Goal: Information Seeking & Learning: Learn about a topic

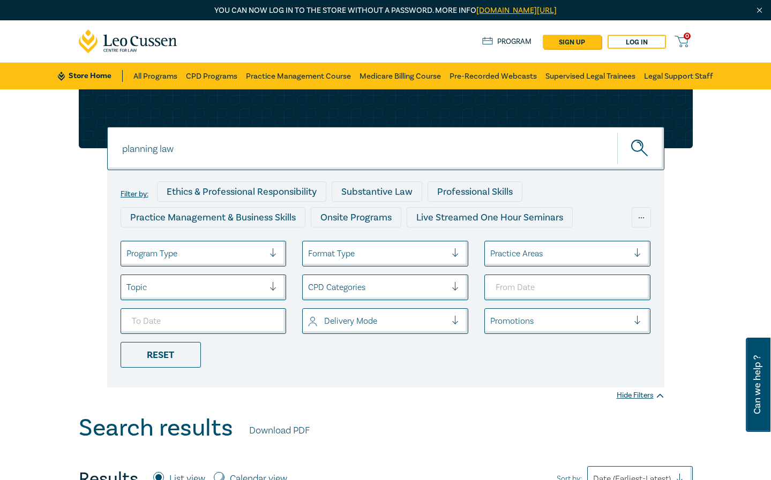
drag, startPoint x: 195, startPoint y: 157, endPoint x: 35, endPoint y: 127, distance: 162.5
click at [29, 132] on div "planning law planning law planning law Filter by: Ethics & Professional Respons…" at bounding box center [385, 251] width 771 height 325
type input "NDIS intensive"
click at [617, 132] on button "submit" at bounding box center [640, 148] width 47 height 33
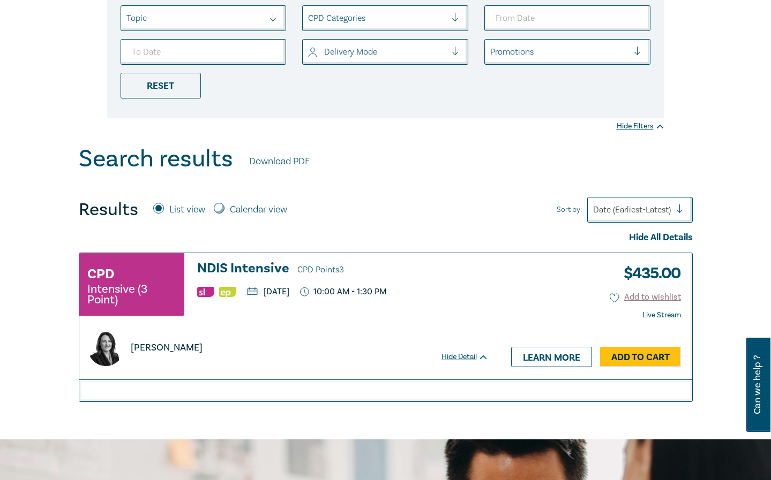
scroll to position [321, 0]
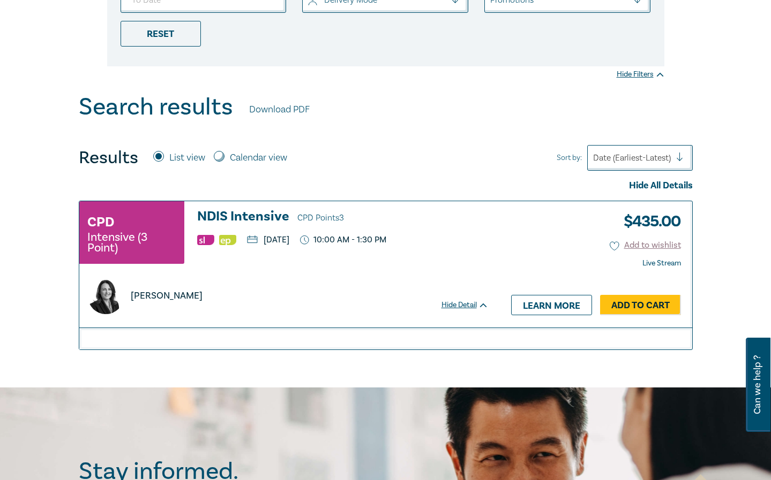
click at [214, 213] on h3 "NDIS Intensive CPD Points 3" at bounding box center [342, 217] width 291 height 16
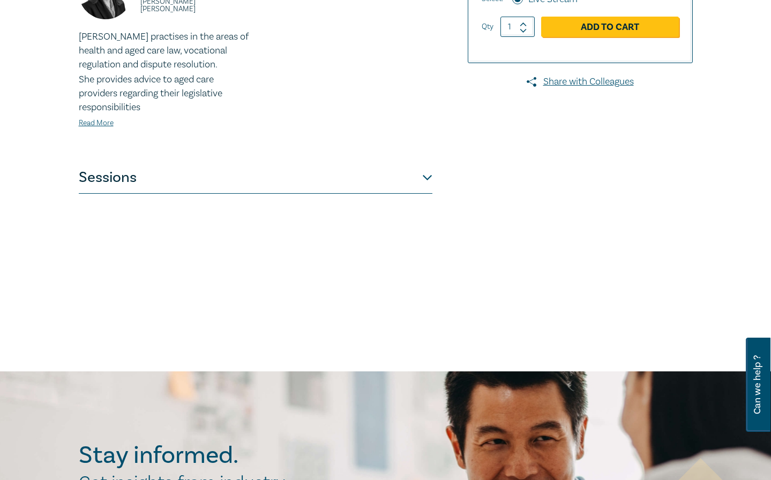
scroll to position [428, 0]
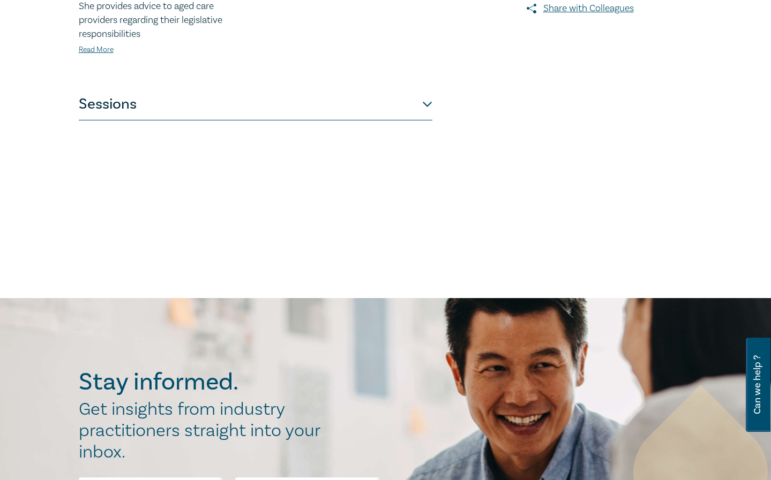
click at [210, 107] on button "Sessions" at bounding box center [255, 104] width 353 height 32
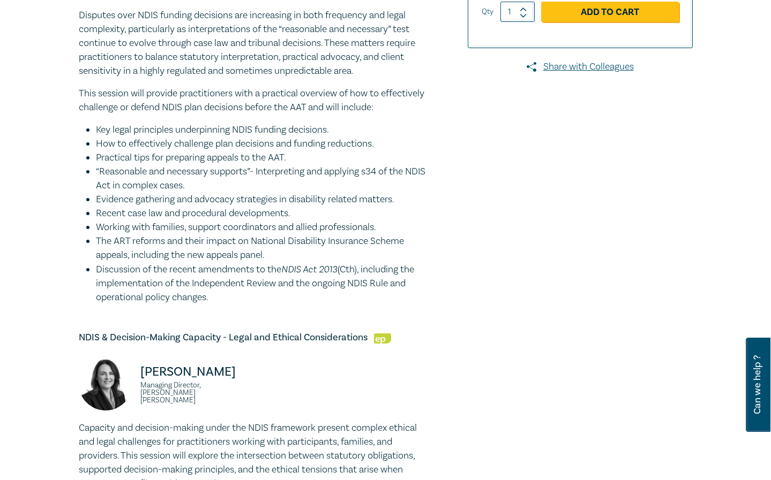
scroll to position [268, 0]
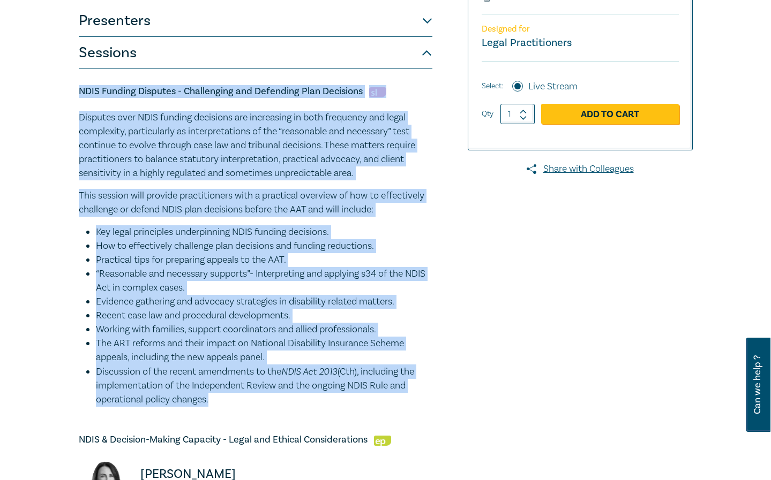
drag, startPoint x: 78, startPoint y: 92, endPoint x: 250, endPoint y: 397, distance: 349.6
click at [250, 397] on div "NDIS Funding Disputes - Challenging and Defending Plan Decisions Disputes over …" at bounding box center [255, 246] width 353 height 322
copy div "NDIS Funding Disputes - Challenging and Defending Plan Decisions Disputes over …"
